Goal: Task Accomplishment & Management: Manage account settings

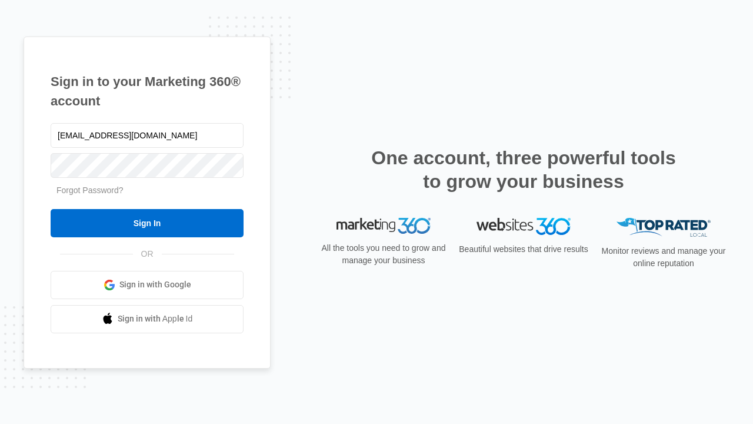
type input "[EMAIL_ADDRESS][DOMAIN_NAME]"
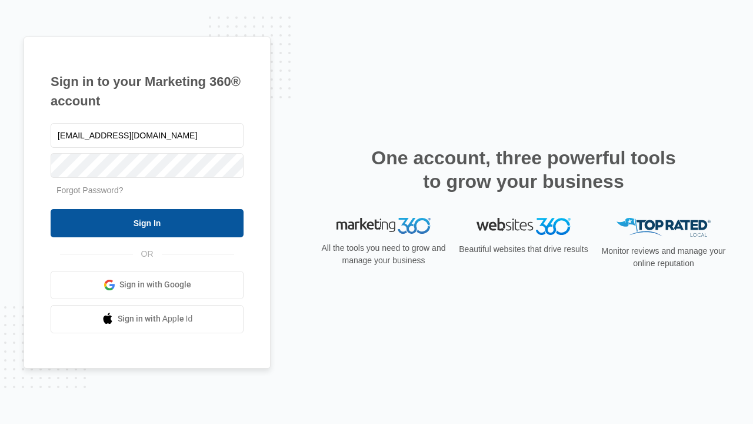
click at [147, 222] on input "Sign In" at bounding box center [147, 223] width 193 height 28
